Goal: Check status: Check status

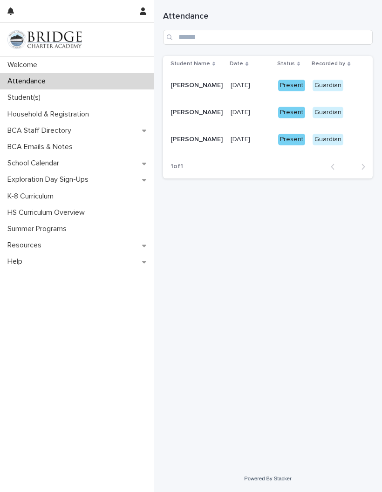
click at [294, 138] on div "Present" at bounding box center [291, 140] width 27 height 12
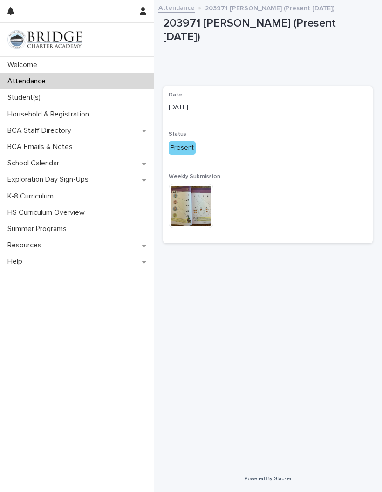
click at [190, 195] on img at bounding box center [191, 206] width 45 height 45
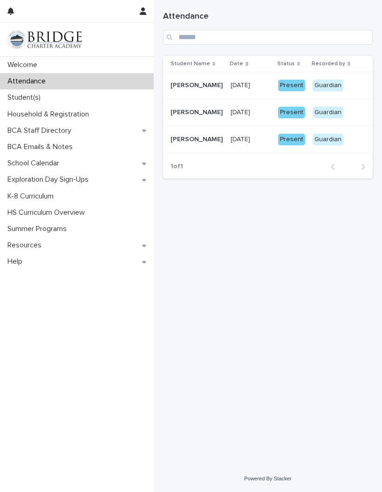
click at [36, 96] on p "Student(s)" at bounding box center [26, 97] width 44 height 9
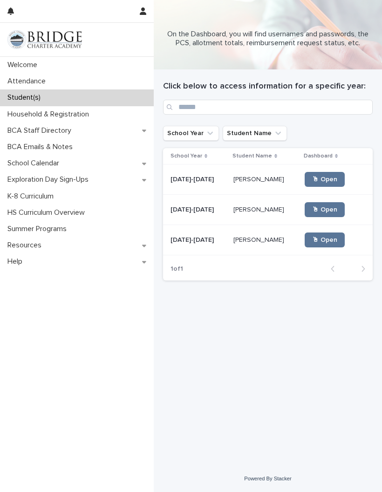
click at [325, 210] on span "🖱 Open" at bounding box center [324, 210] width 25 height 7
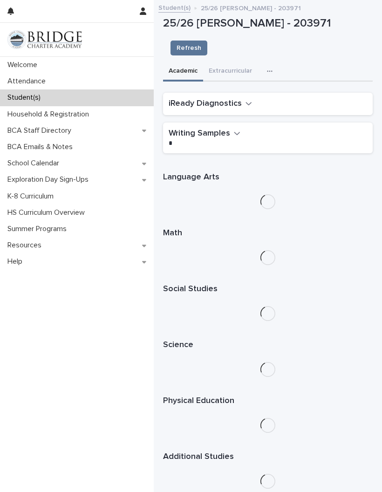
click at [249, 99] on icon "button" at bounding box center [249, 103] width 7 height 8
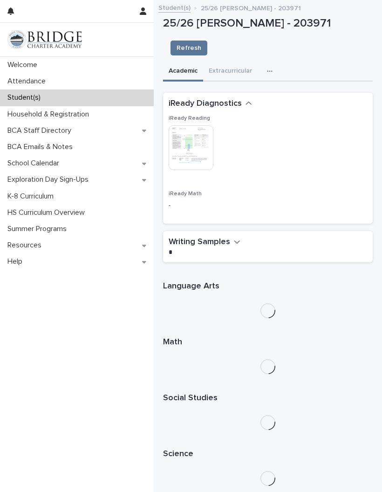
click at [257, 98] on div "iReady Diagnostics" at bounding box center [266, 103] width 195 height 11
click at [247, 99] on icon "button" at bounding box center [249, 103] width 7 height 8
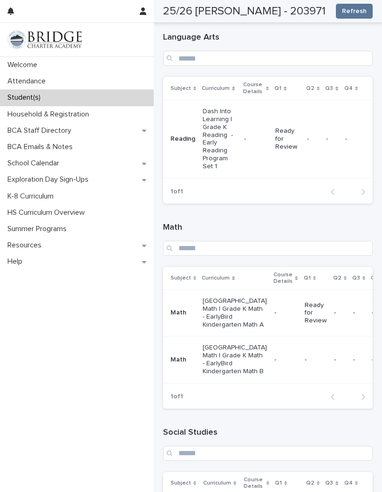
scroll to position [140, 0]
click at [305, 301] on p "Ready for Review" at bounding box center [316, 312] width 22 height 23
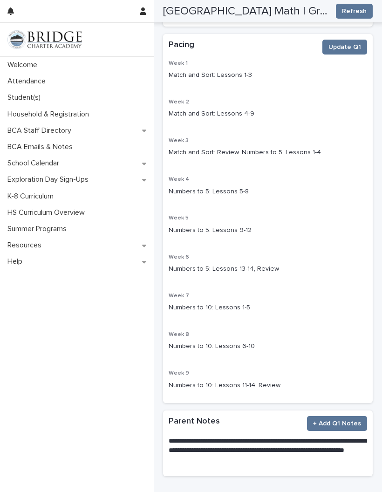
scroll to position [222, 0]
